Goal: Information Seeking & Learning: Learn about a topic

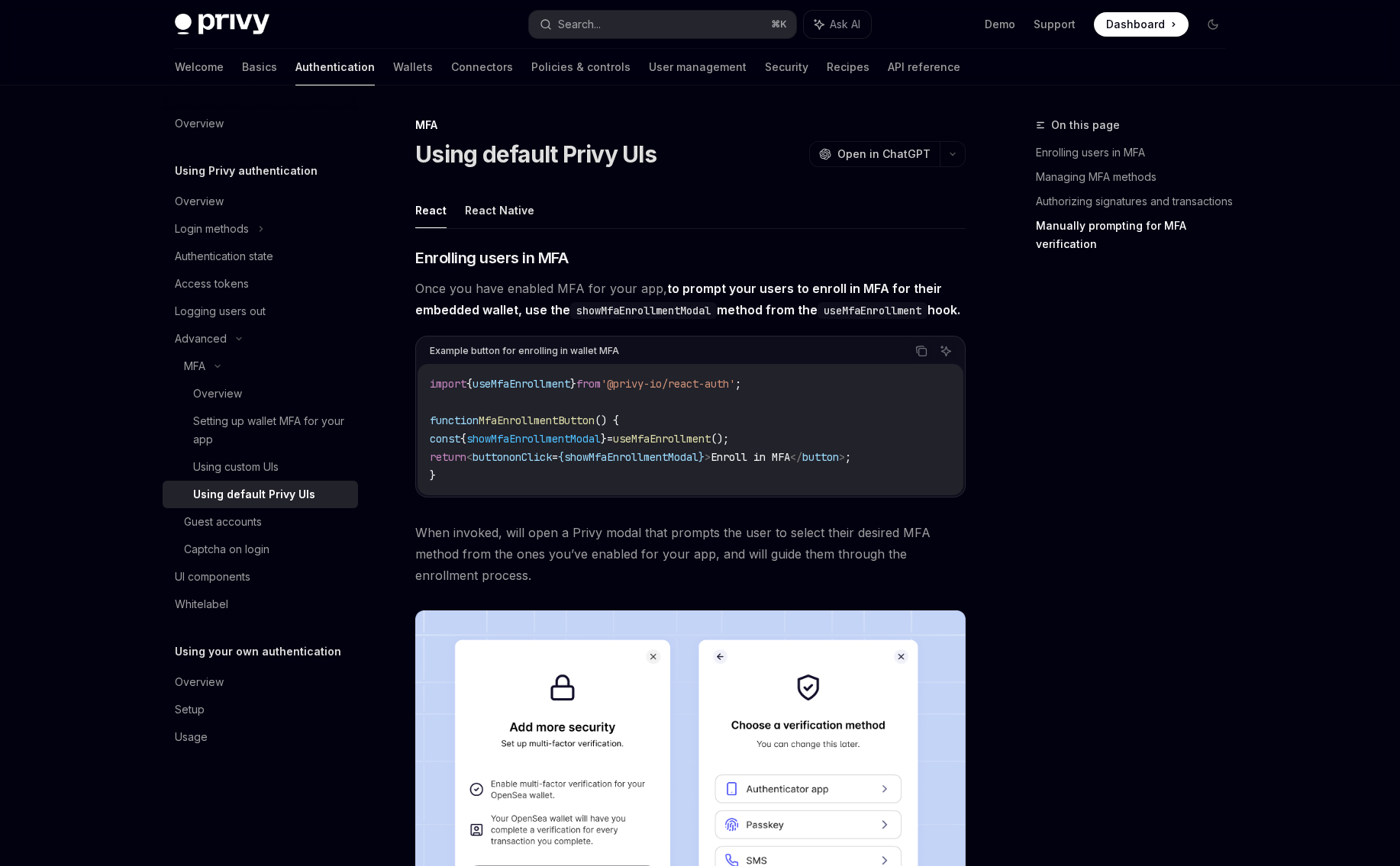
scroll to position [2767, 0]
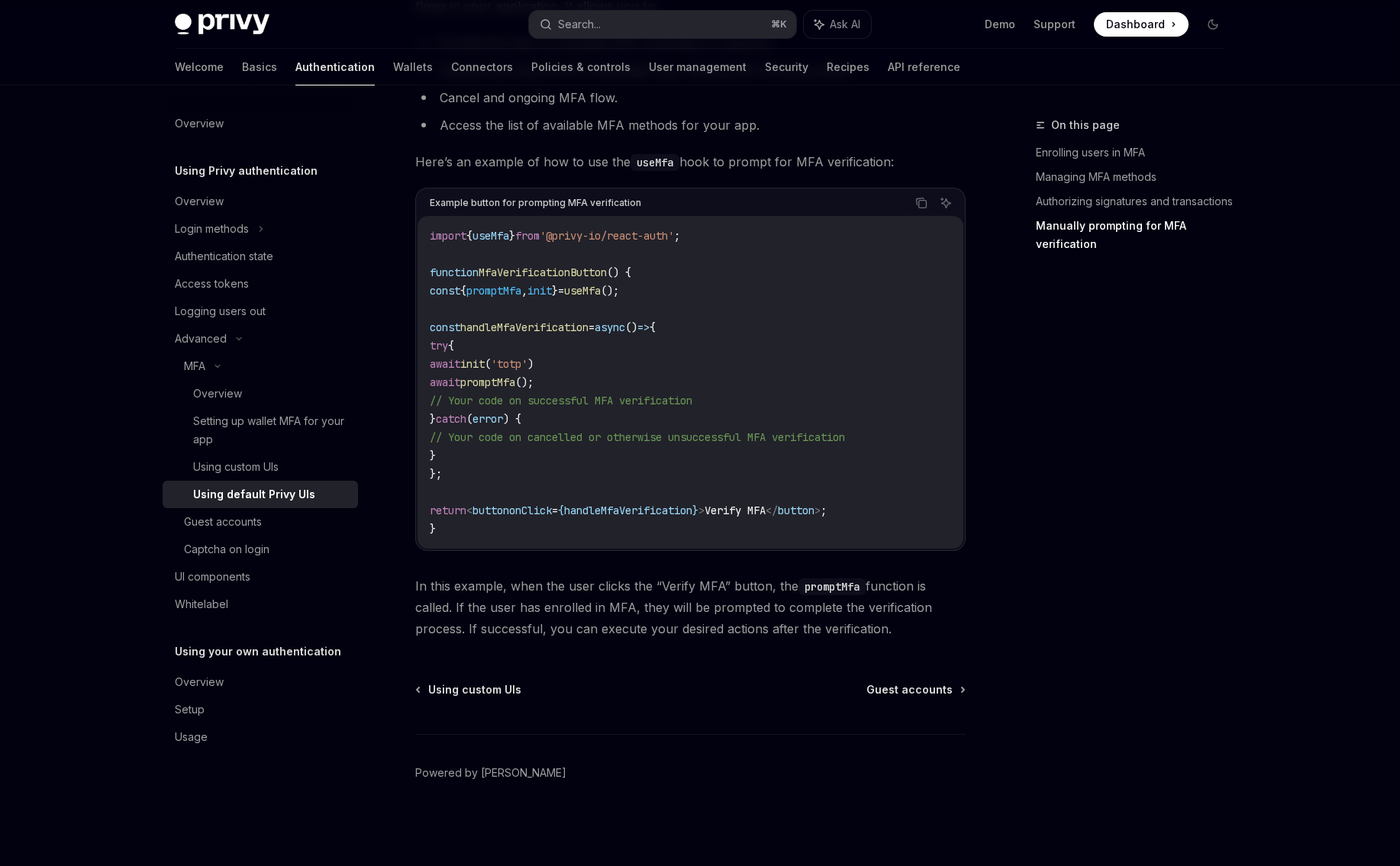
click at [1047, 384] on div "On this page Enrolling users in MFA Managing MFA methods Authorizing signatures…" at bounding box center [1122, 491] width 233 height 750
click at [256, 466] on div "Using custom UIs" at bounding box center [236, 467] width 86 height 18
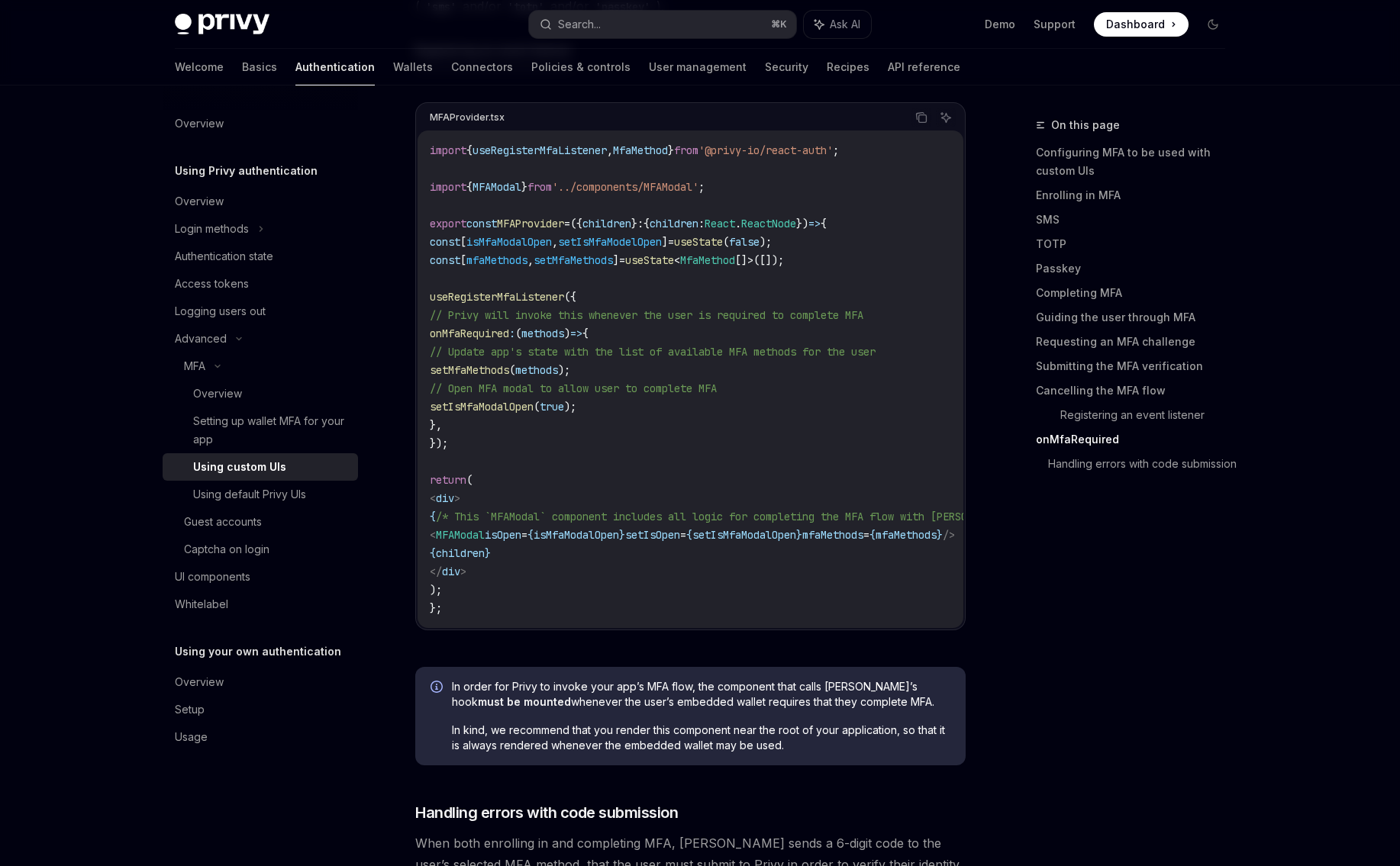
scroll to position [5828, 0]
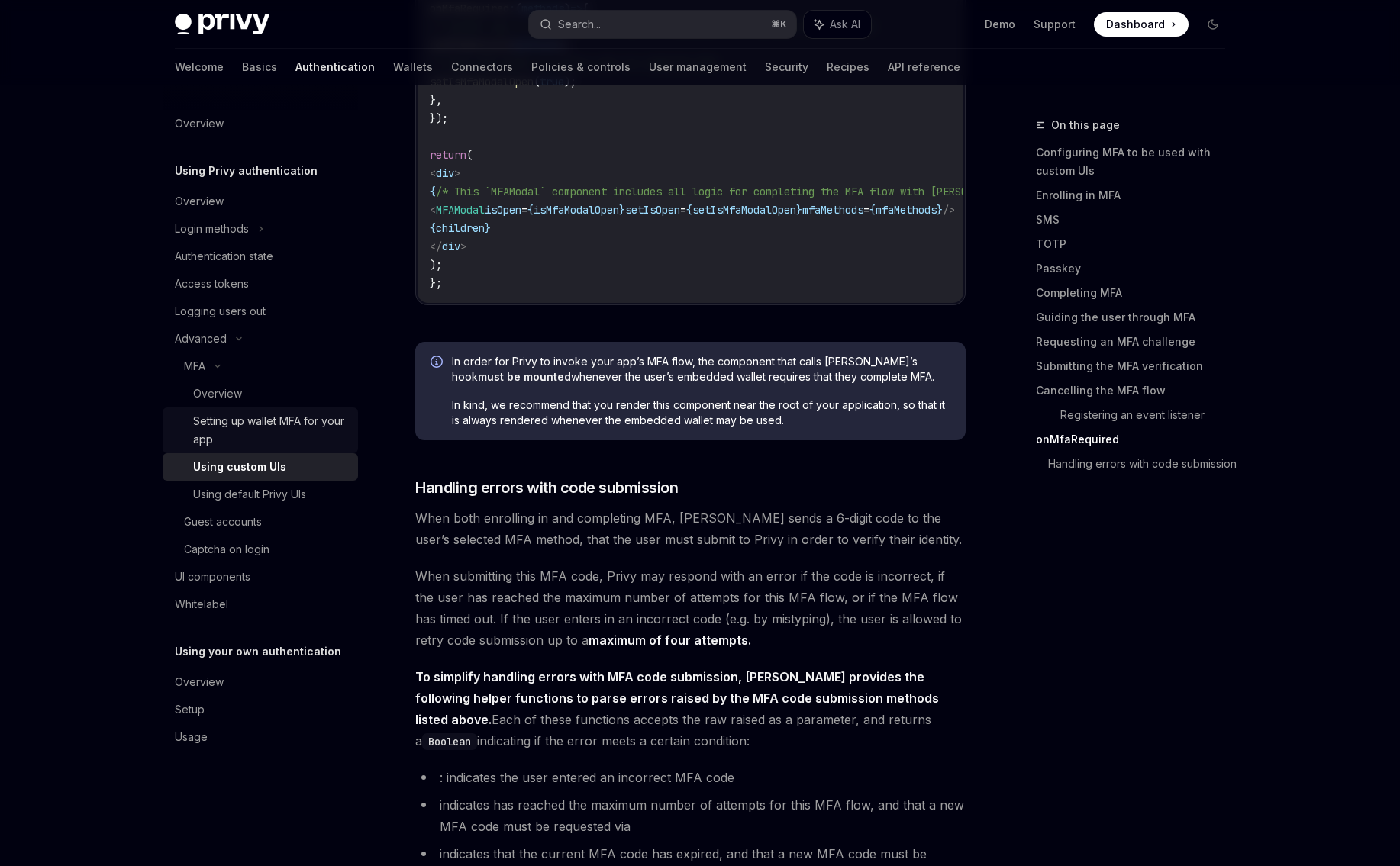
click at [288, 424] on div "Setting up wallet MFA for your app" at bounding box center [271, 430] width 156 height 37
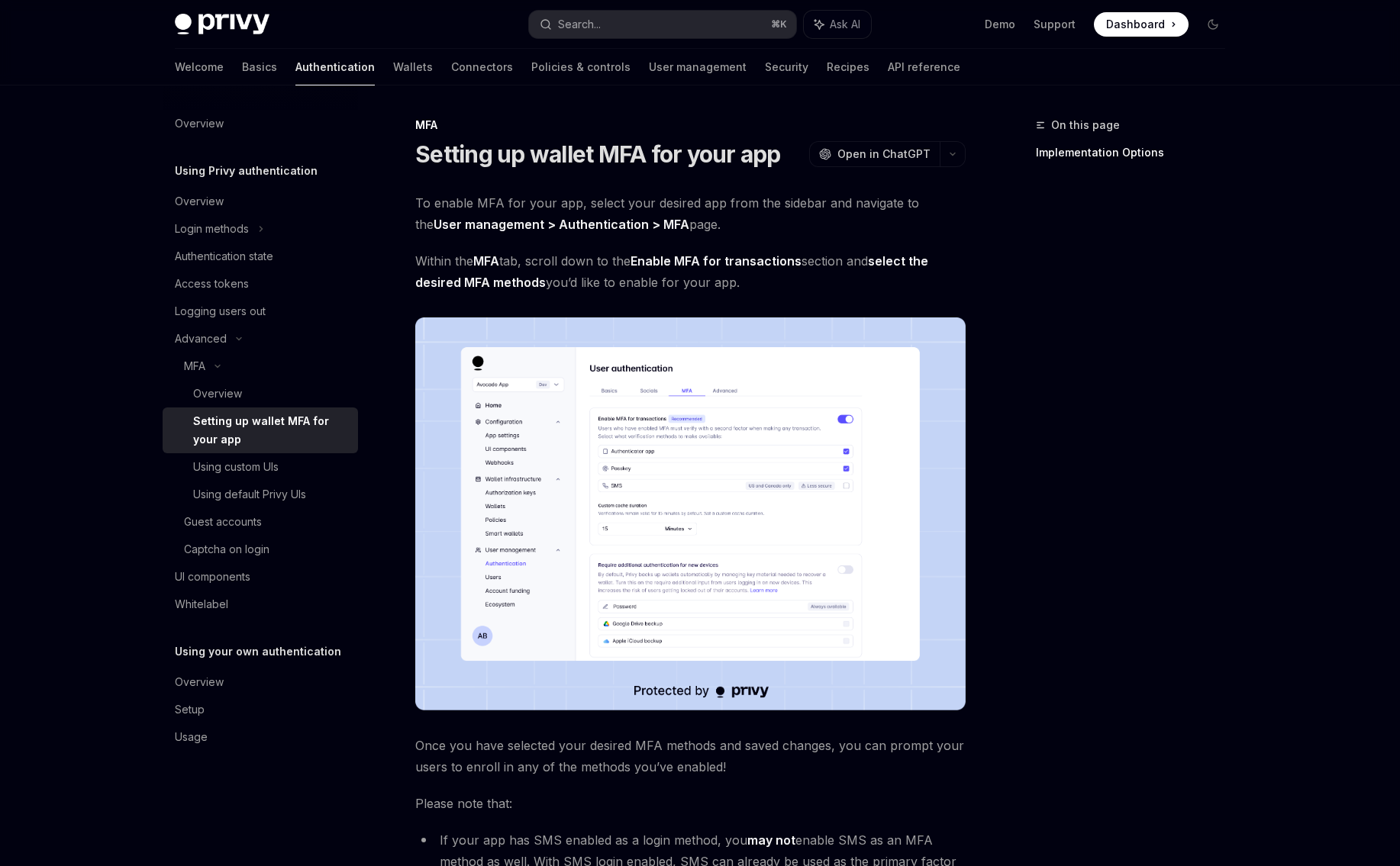
scroll to position [483, 0]
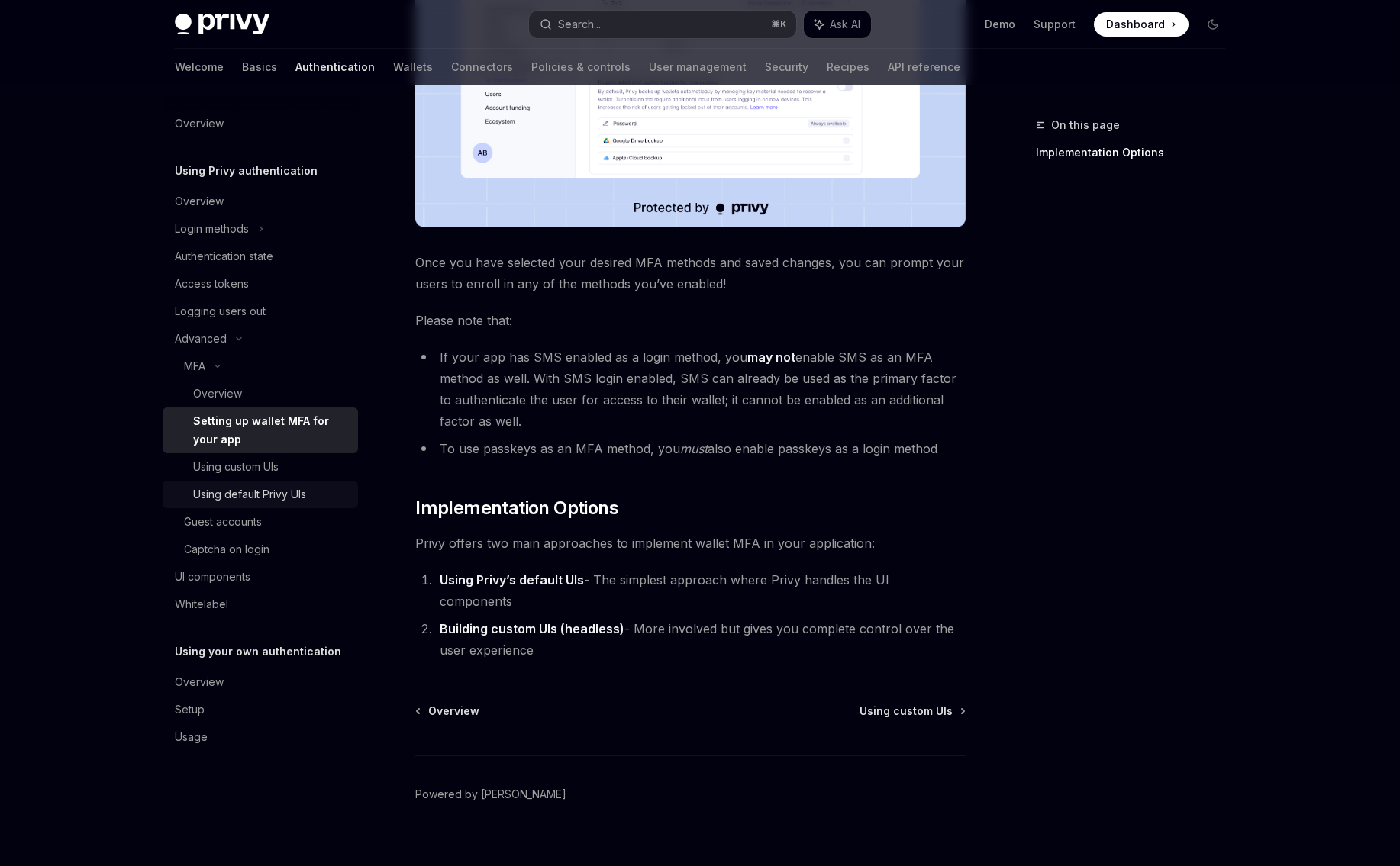
click at [255, 497] on div "Using default Privy UIs" at bounding box center [250, 494] width 113 height 18
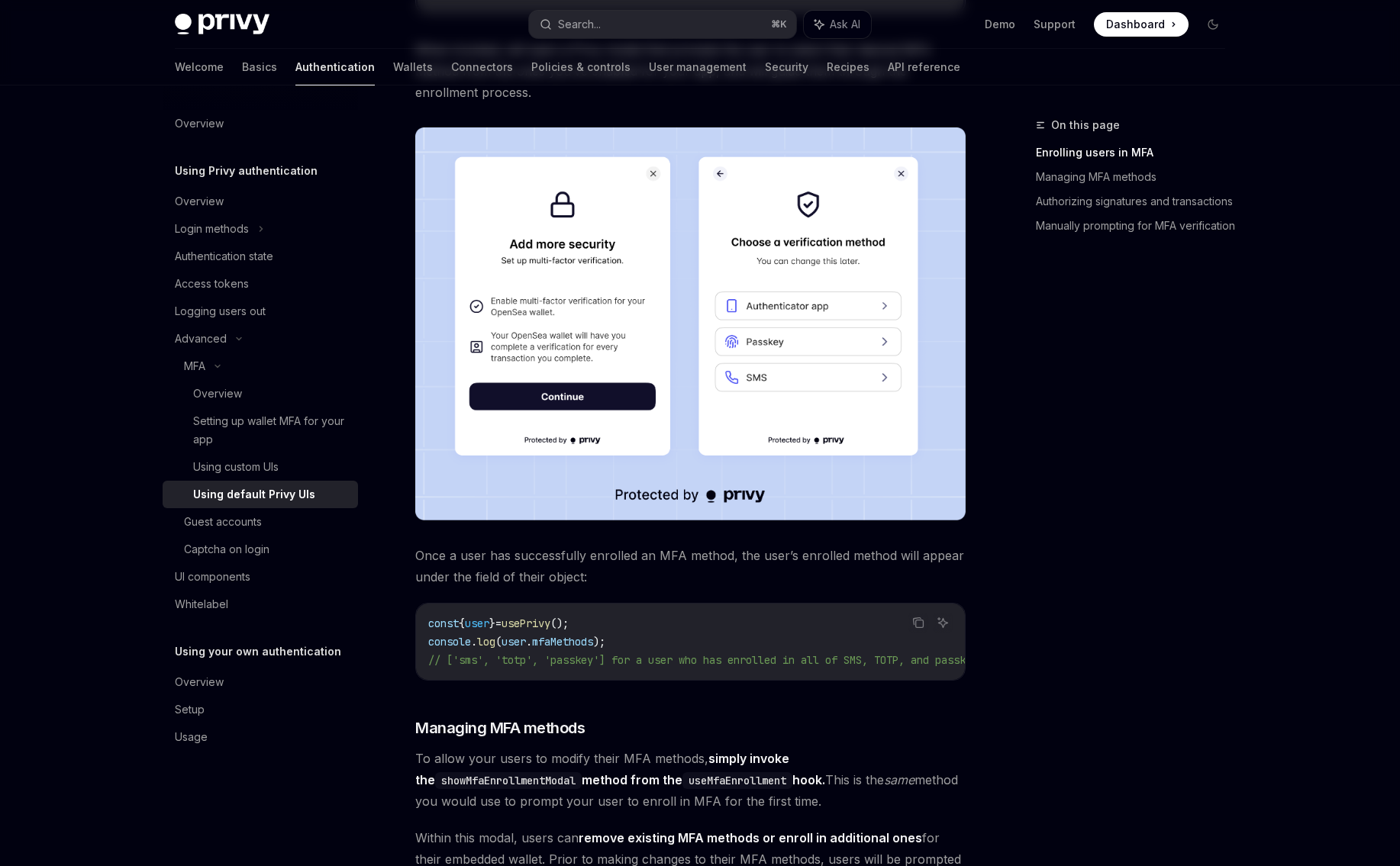
type textarea "*"
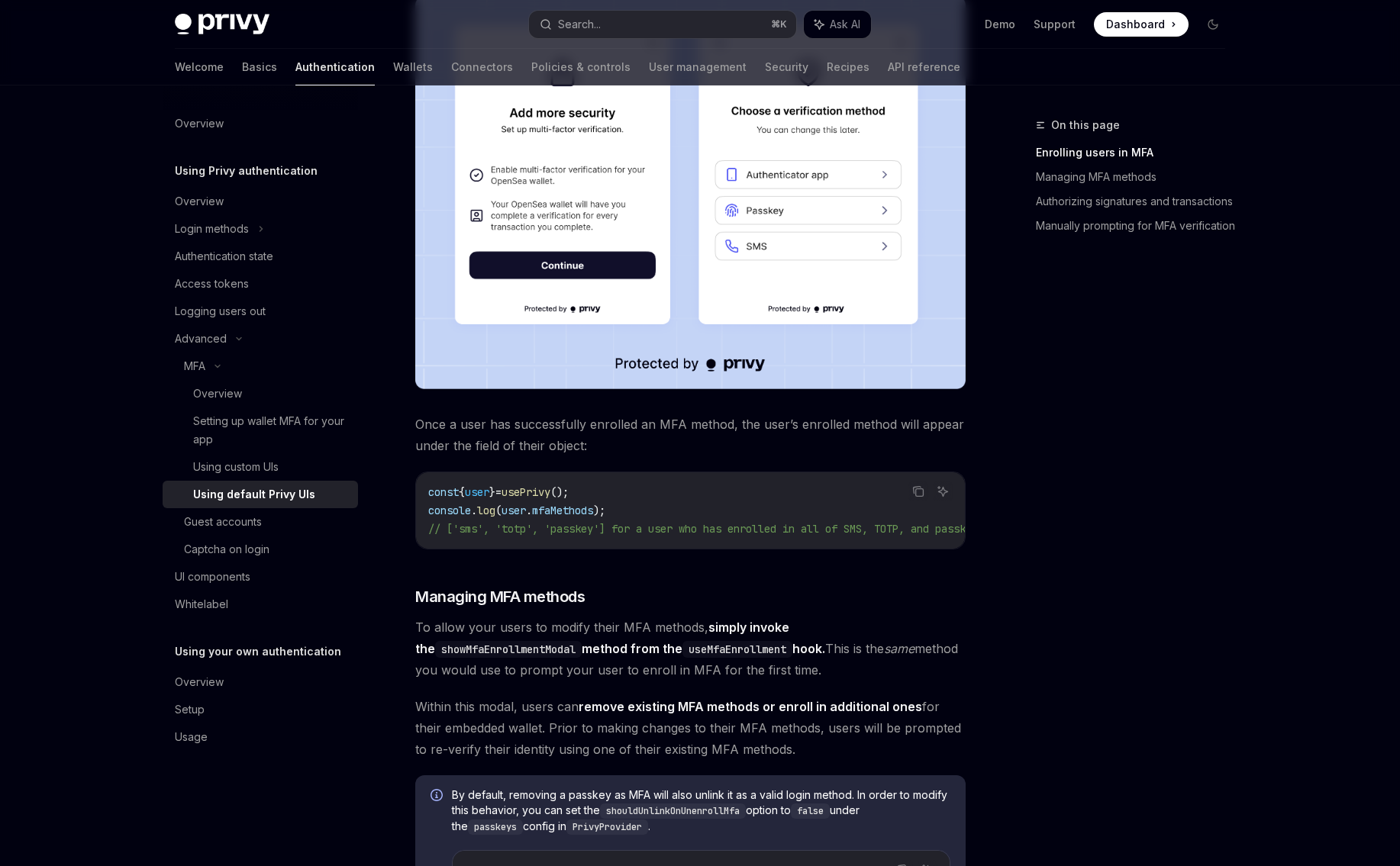
scroll to position [351, 0]
